Goal: Information Seeking & Learning: Understand process/instructions

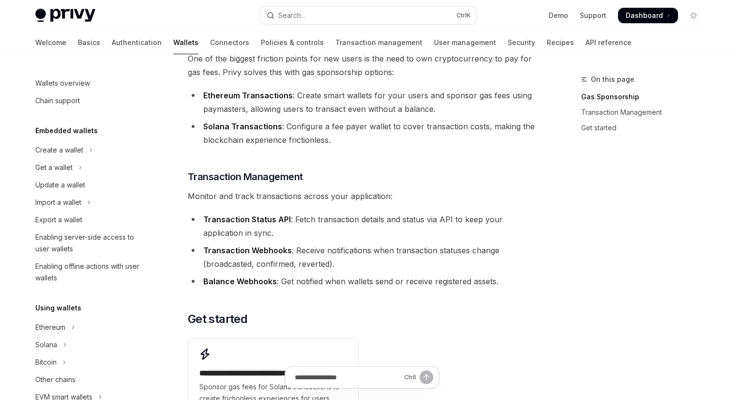
scroll to position [96, 0]
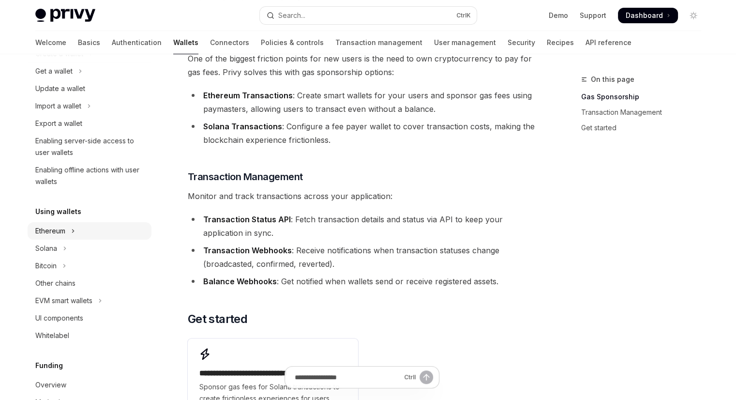
click at [76, 231] on button "Ethereum" at bounding box center [90, 230] width 124 height 17
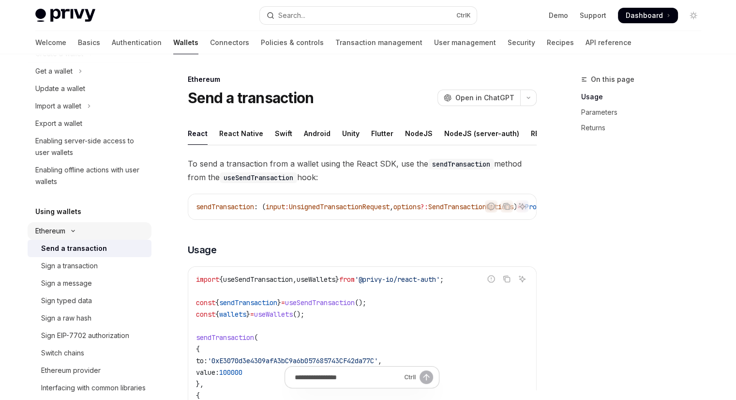
click at [68, 230] on icon "Toggle Ethereum section" at bounding box center [73, 231] width 12 height 4
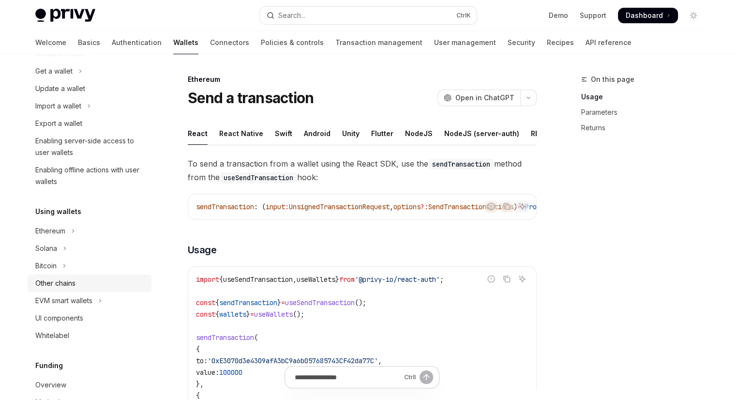
click at [59, 276] on link "Other chains" at bounding box center [90, 282] width 124 height 17
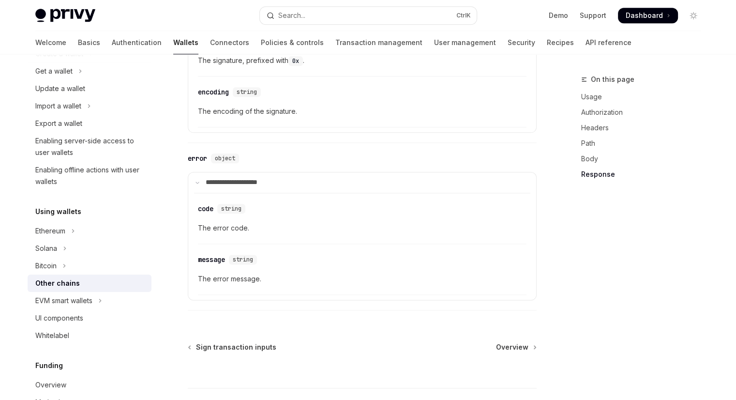
scroll to position [1224, 0]
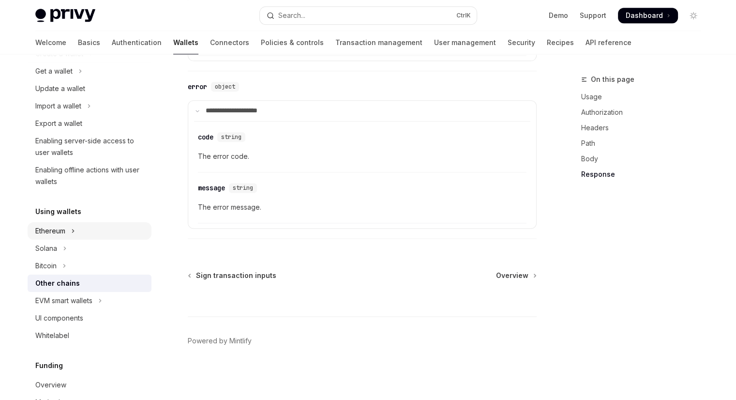
click at [57, 235] on div "Ethereum" at bounding box center [50, 231] width 30 height 12
type textarea "*"
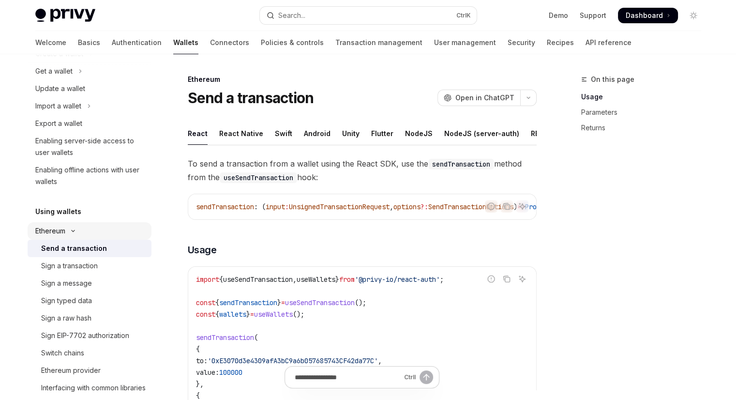
click at [61, 235] on div "Ethereum" at bounding box center [50, 231] width 30 height 12
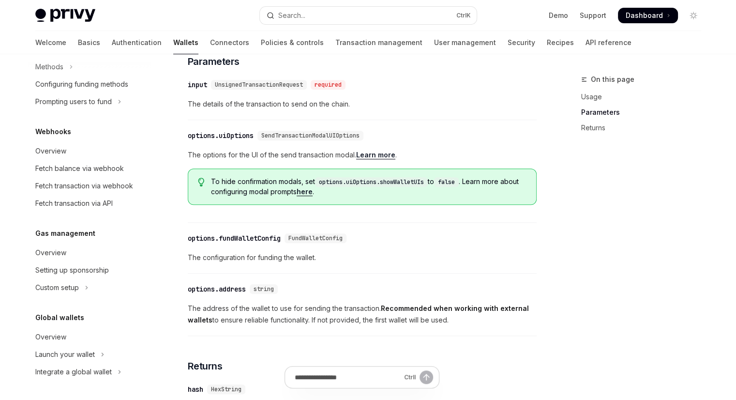
scroll to position [490, 0]
